Goal: Information Seeking & Learning: Learn about a topic

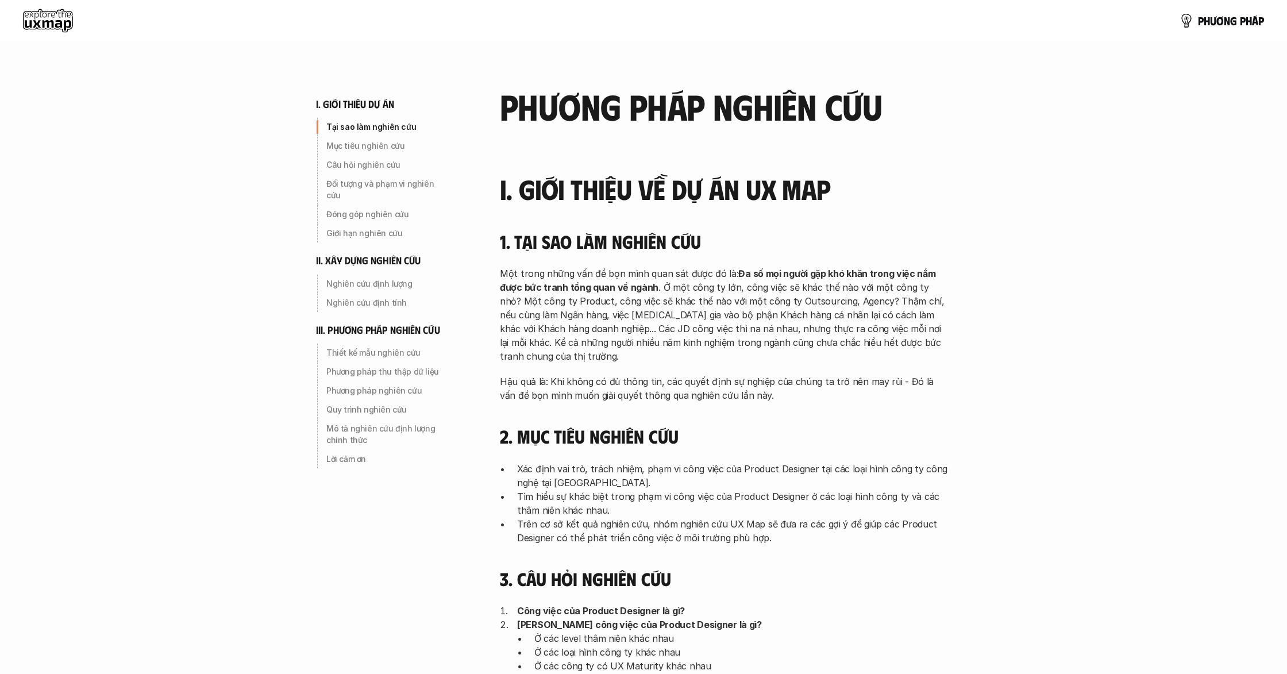
drag, startPoint x: 881, startPoint y: 433, endPoint x: 843, endPoint y: 424, distance: 39.0
click at [876, 432] on h4 "2. Mục tiêu nghiên cứu" at bounding box center [724, 436] width 448 height 22
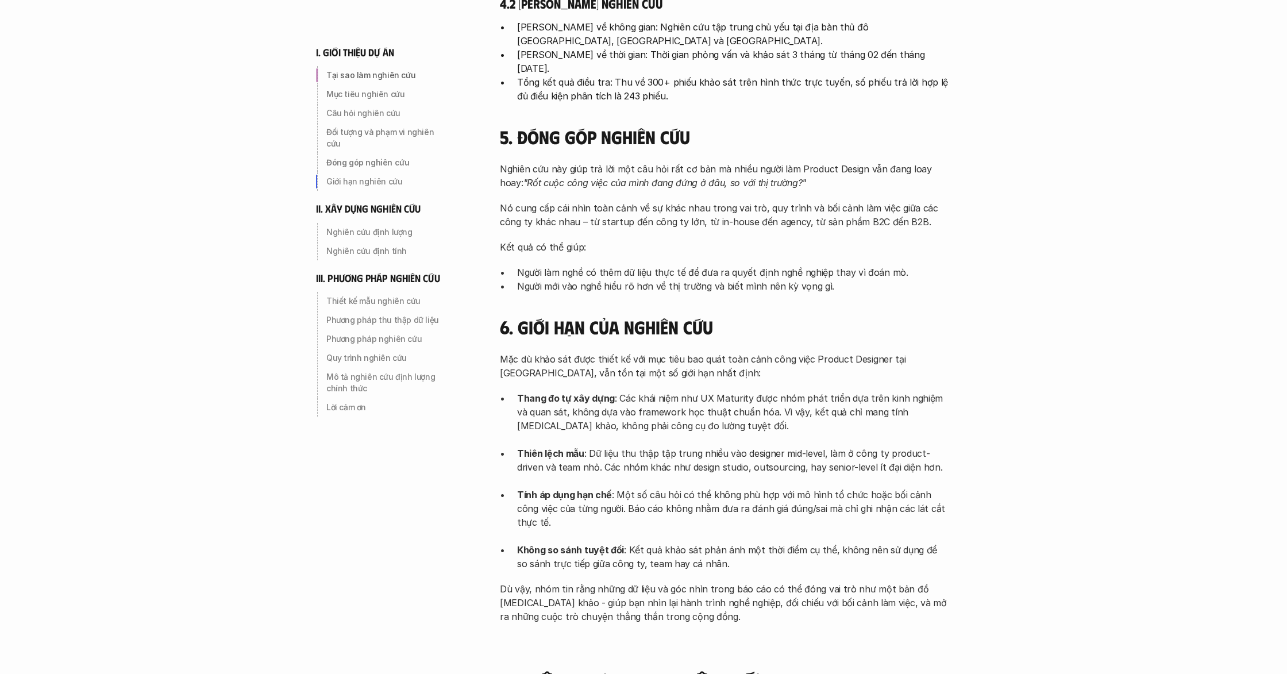
click at [841, 425] on p "Thang đo tự xây dựng : Các khái niệm như UX Maturity được nhóm phát triển dựa t…" at bounding box center [732, 418] width 431 height 55
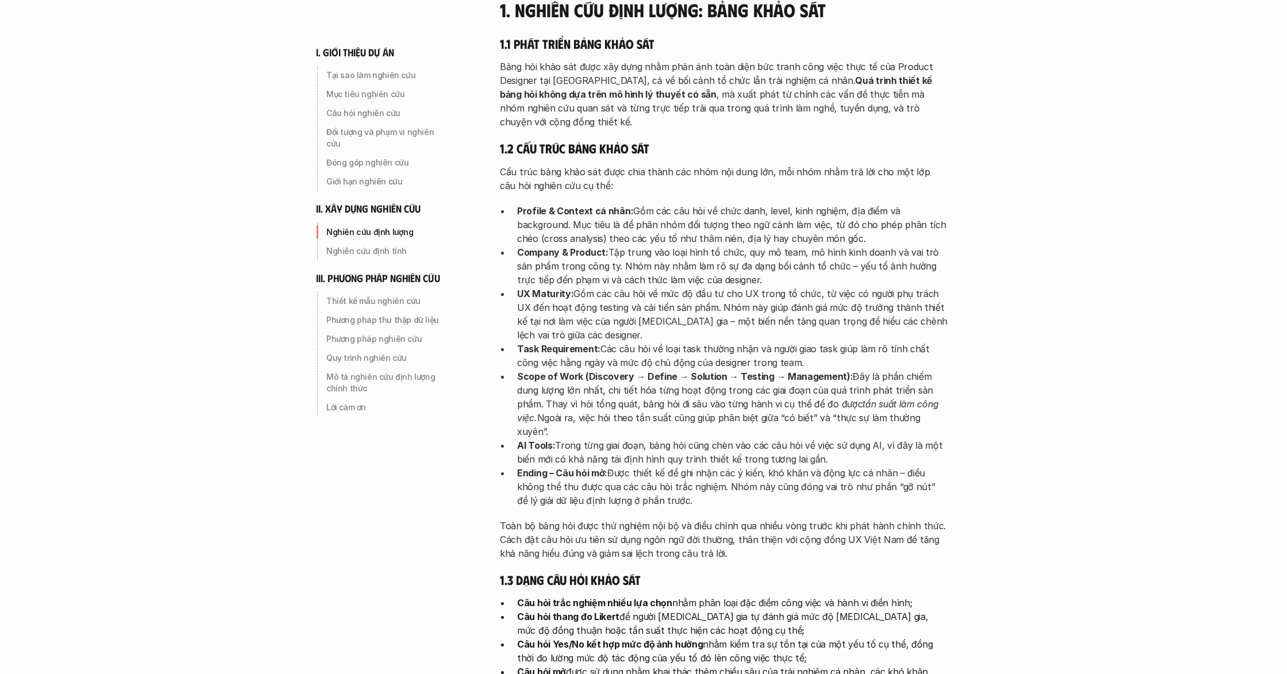
click at [841, 466] on p "Ending – Câu hỏi mở: Được thiết kế để ghi nhận các ý kiến, khó khăn và động lực…" at bounding box center [732, 486] width 431 height 41
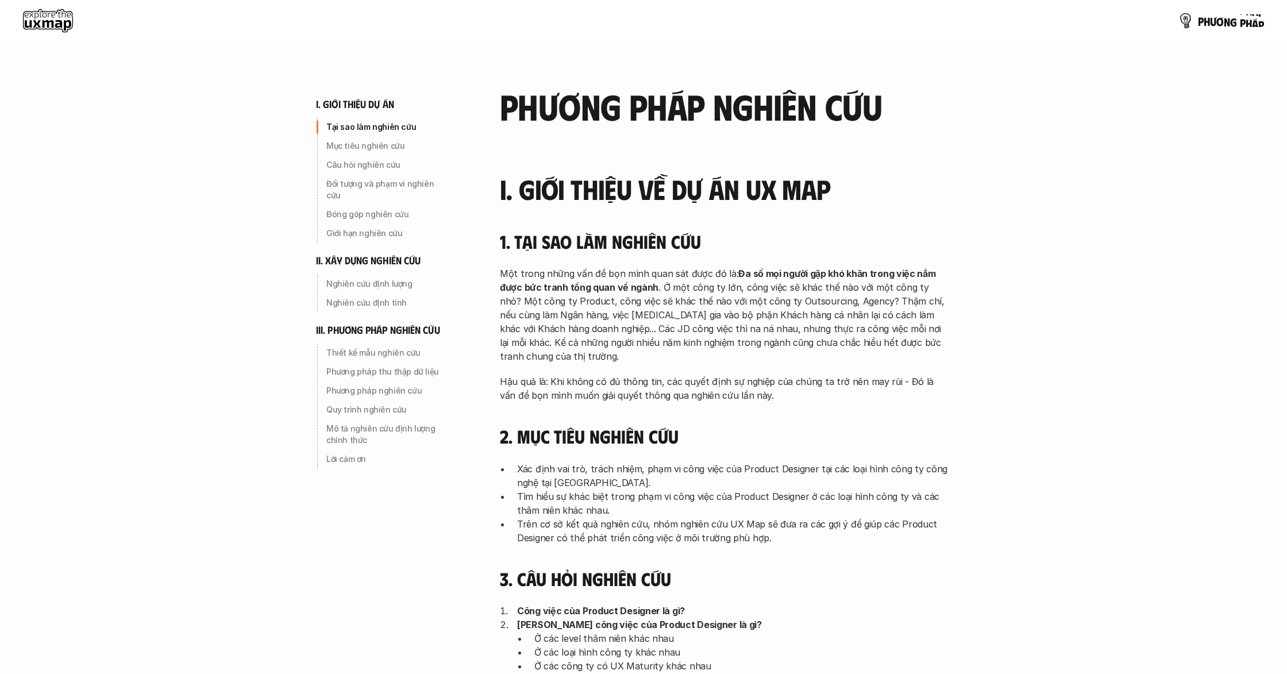
click at [1198, 23] on p "p h ư ơ n g p h á p" at bounding box center [1231, 20] width 66 height 13
click at [24, 16] on use at bounding box center [48, 20] width 50 height 23
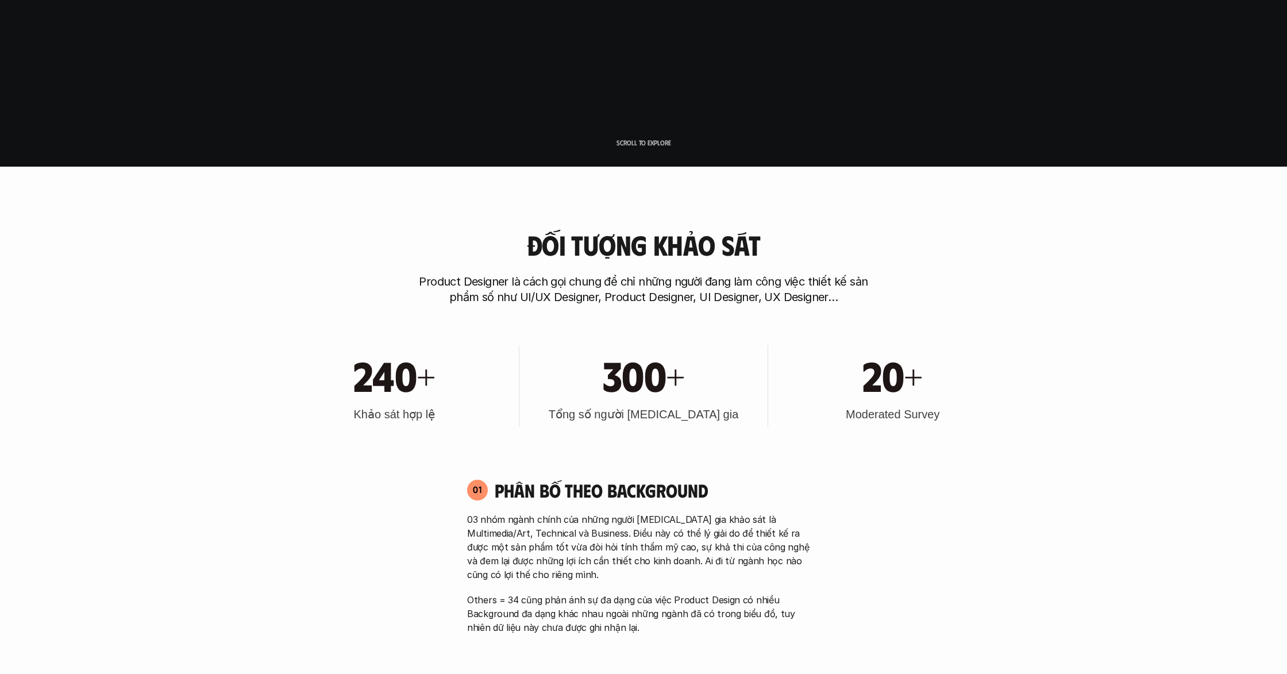
scroll to position [799, 0]
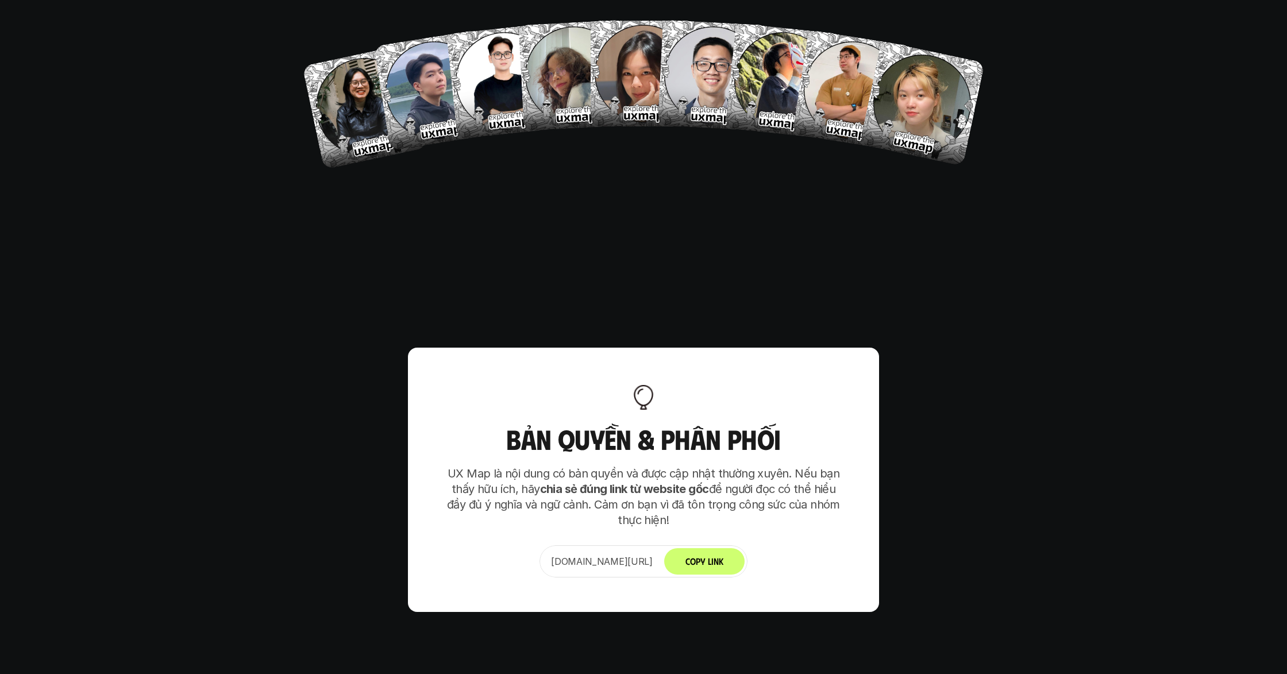
scroll to position [6771, 0]
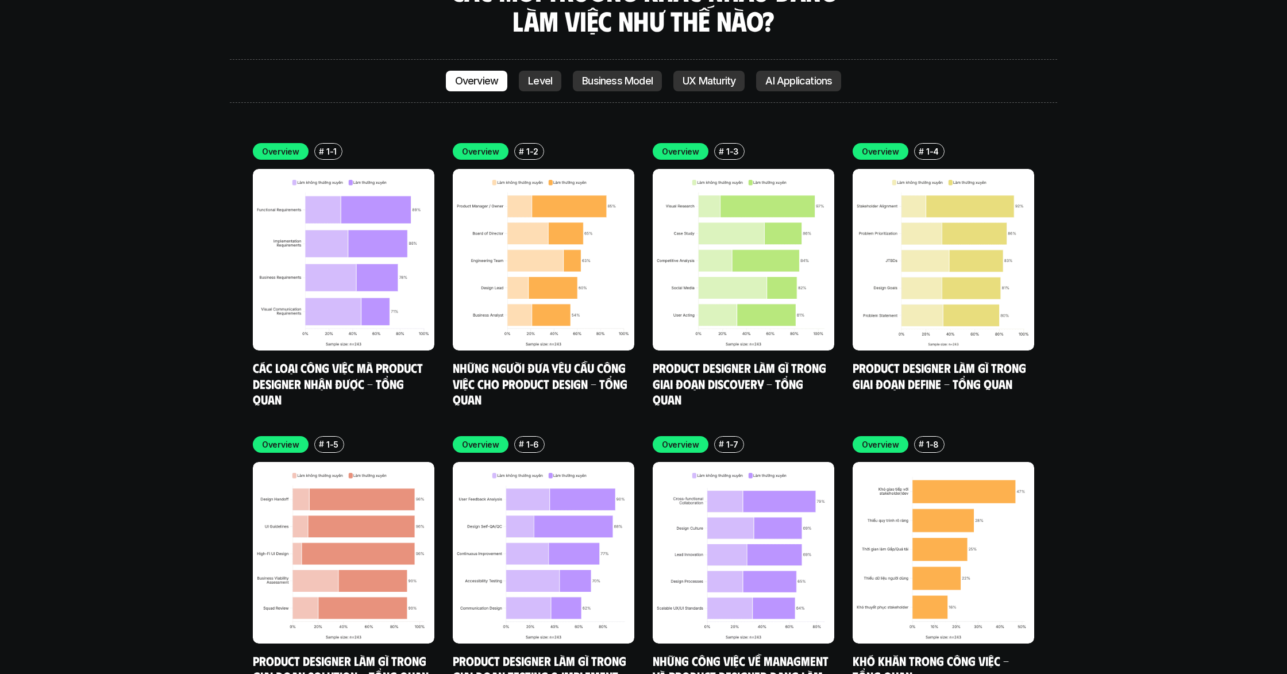
scroll to position [3545, 0]
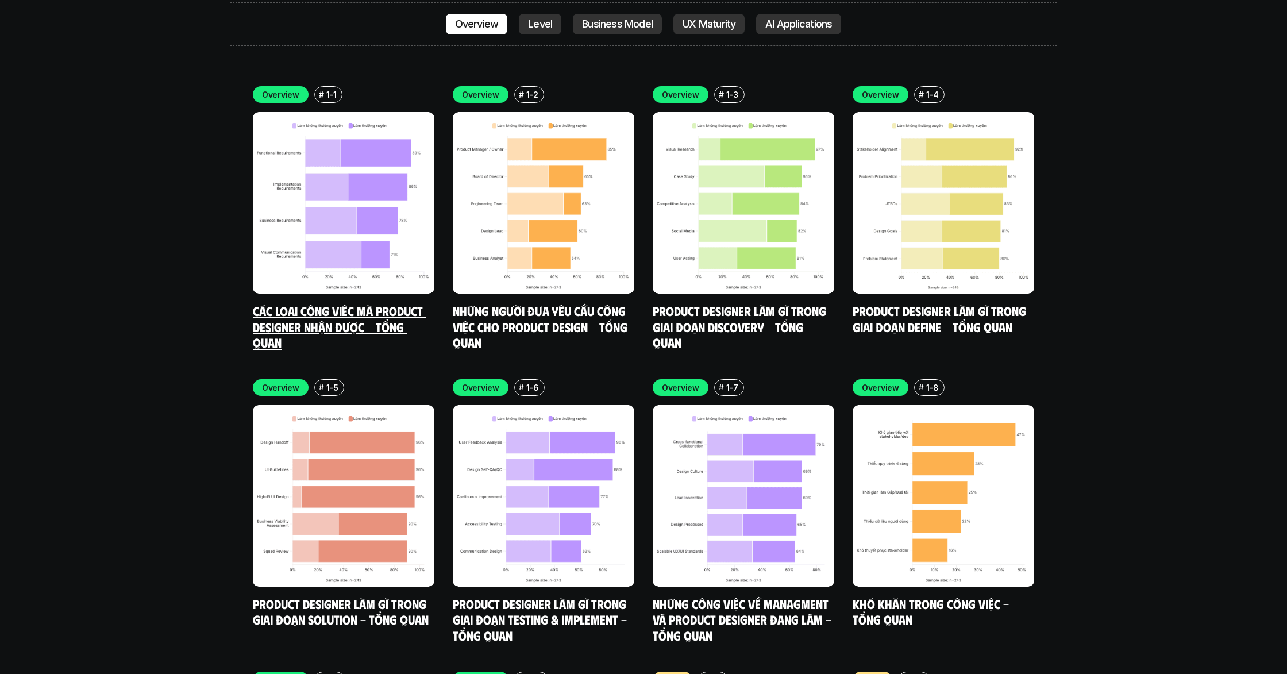
click at [366, 207] on img at bounding box center [344, 203] width 182 height 182
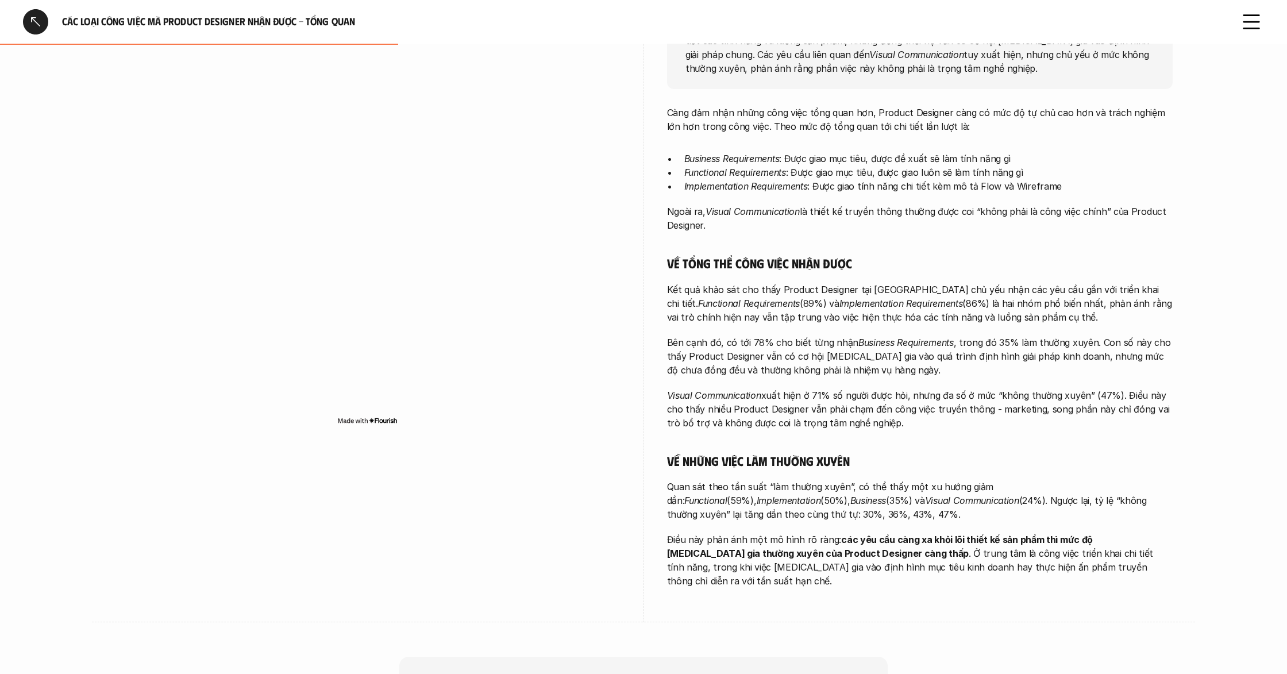
scroll to position [190, 0]
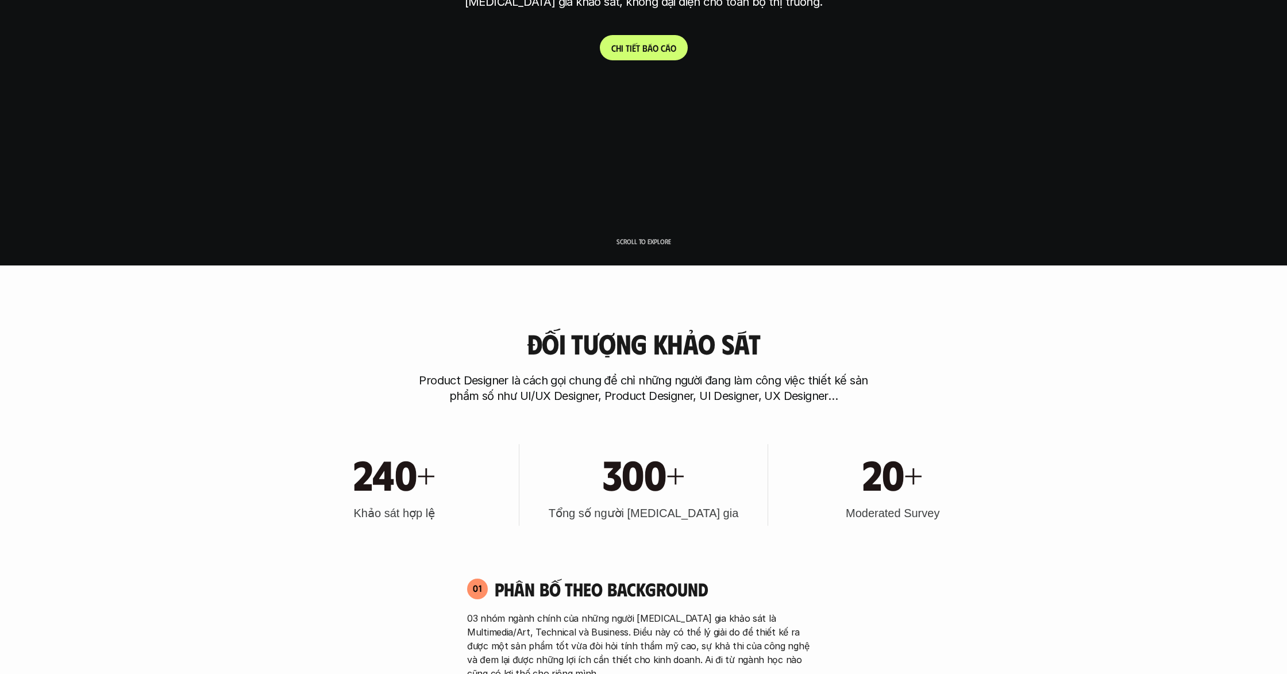
scroll to position [1013, 0]
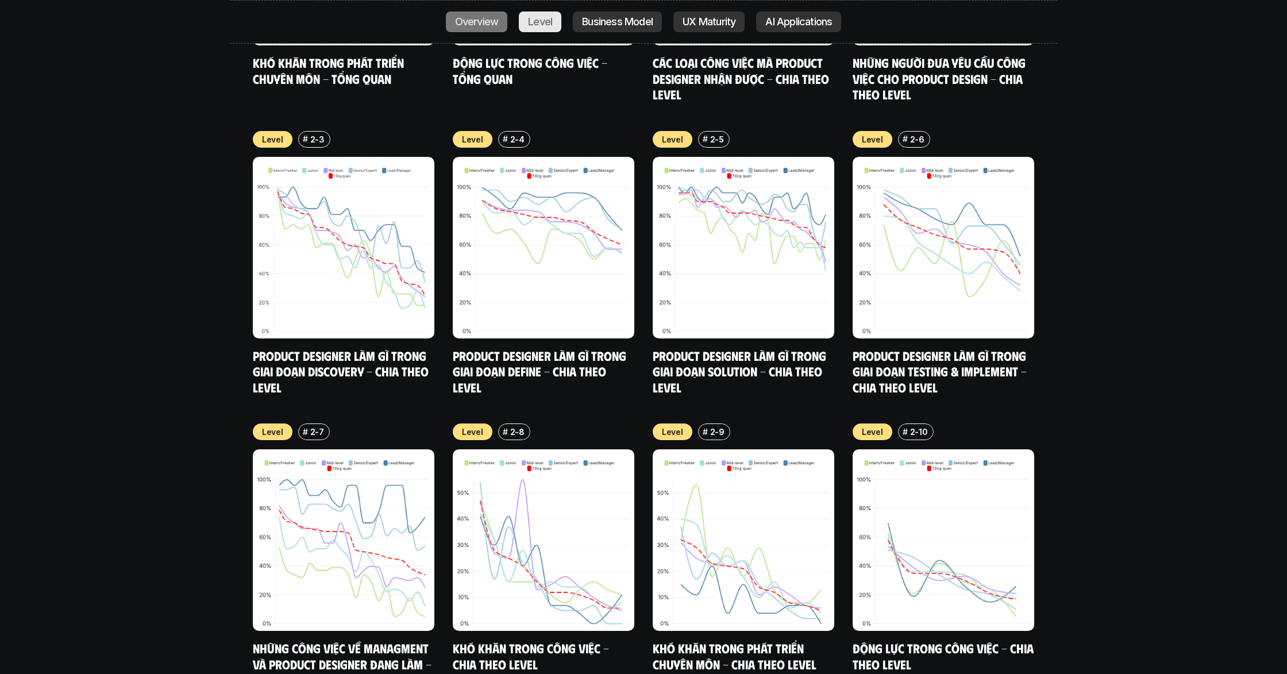
scroll to position [4534, 0]
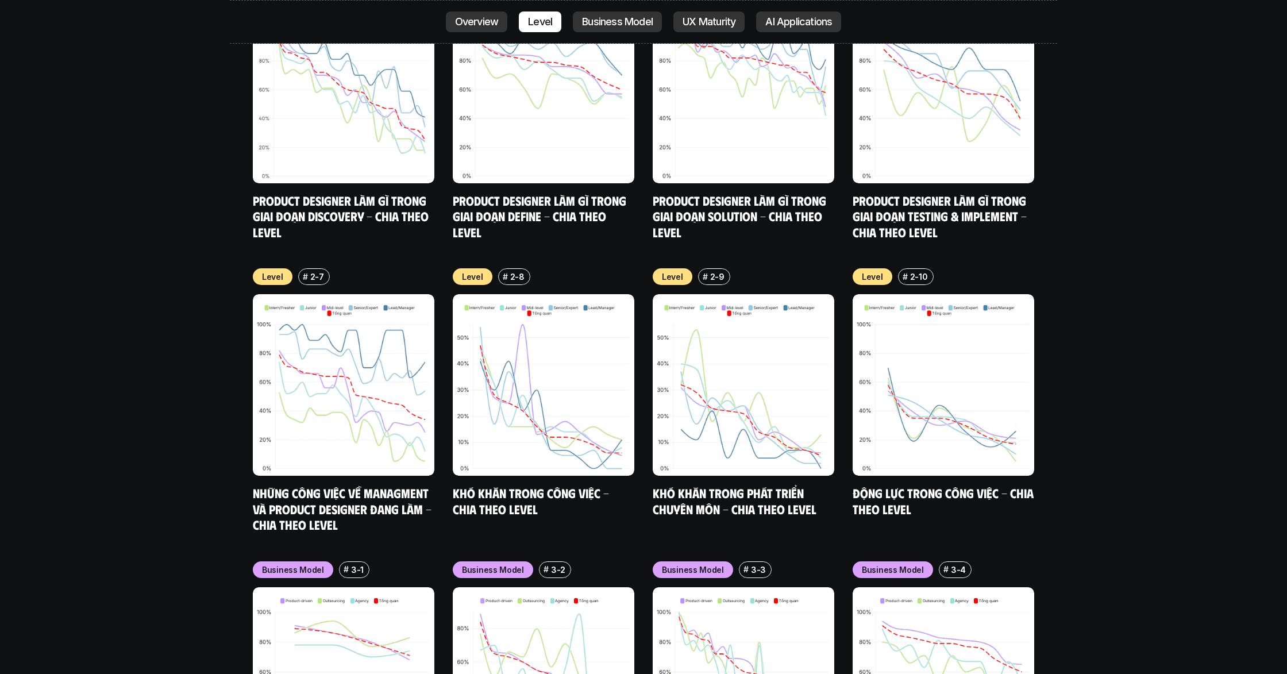
drag, startPoint x: 1097, startPoint y: 404, endPoint x: 1043, endPoint y: 384, distance: 57.4
click at [1091, 402] on div "nội dung báo cáo Designer ở các level, hoặc trong các môi trường khác nhau đang…" at bounding box center [643, 563] width 1287 height 3512
